Goal: Find contact information: Find contact information

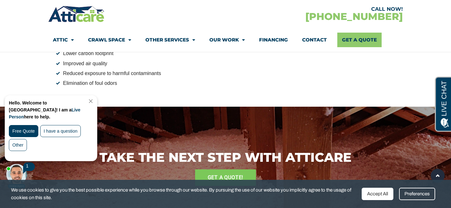
scroll to position [782, 0]
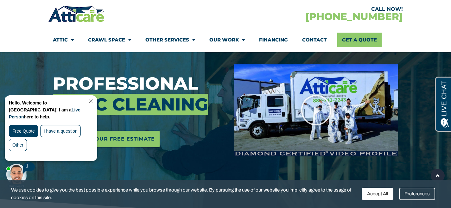
scroll to position [76, 0]
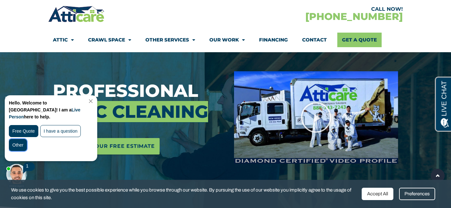
click at [23, 139] on div "Other" at bounding box center [18, 145] width 18 height 12
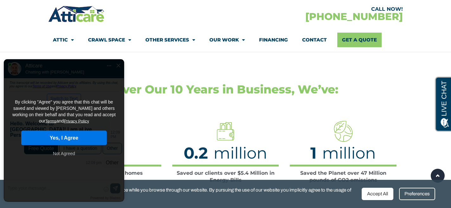
scroll to position [976, 0]
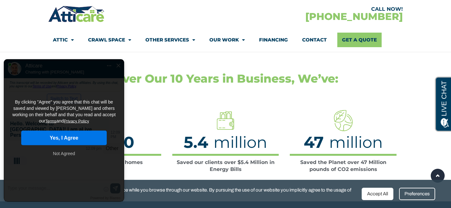
click at [62, 148] on button "Not Agreed" at bounding box center [63, 153] width 25 height 11
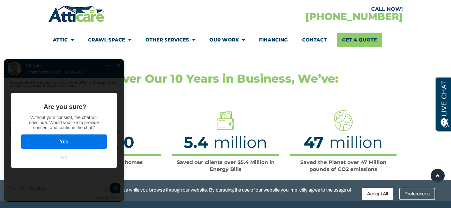
click at [65, 135] on button "Yes" at bounding box center [64, 142] width 86 height 15
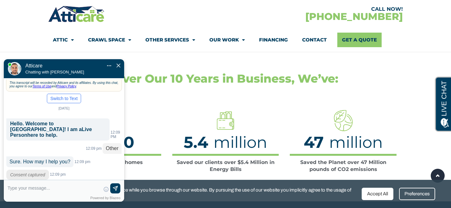
click at [118, 64] on img "Close Chat" at bounding box center [119, 66] width 4 height 4
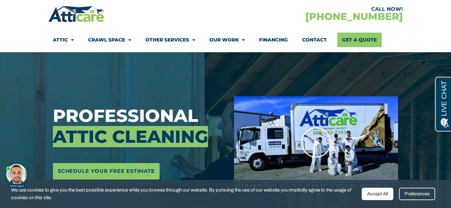
scroll to position [0, 0]
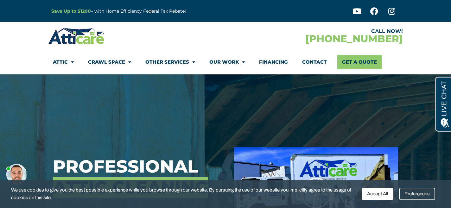
click at [307, 62] on link "Contact" at bounding box center [314, 62] width 25 height 15
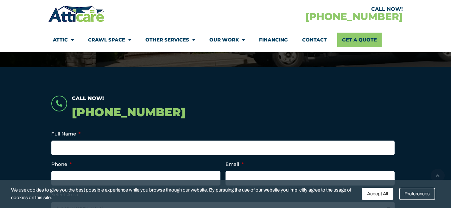
scroll to position [125, 0]
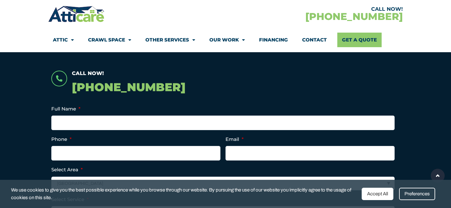
click at [410, 193] on div "Preferences" at bounding box center [417, 194] width 36 height 12
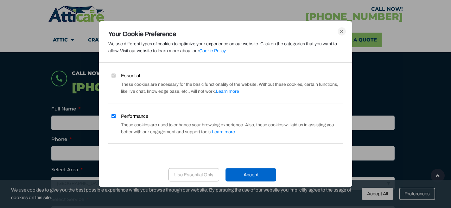
click at [113, 116] on input "Performance" at bounding box center [114, 116] width 4 height 4
checkbox input "false"
click at [200, 173] on div "Use Essential Only" at bounding box center [194, 174] width 51 height 13
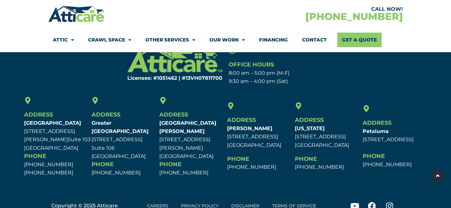
scroll to position [476, 0]
